Goal: Information Seeking & Learning: Learn about a topic

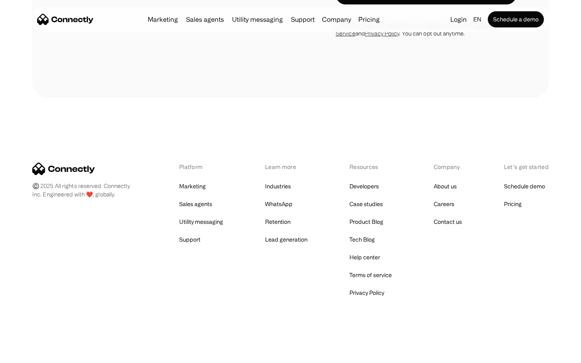
scroll to position [691, 0]
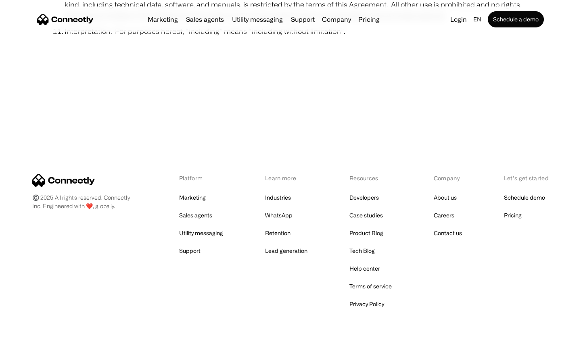
scroll to position [2964, 0]
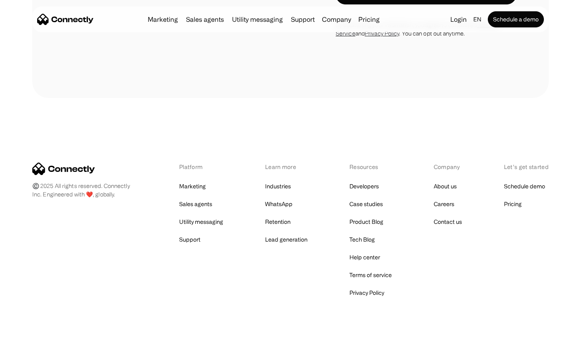
scroll to position [681, 0]
